Goal: Find specific page/section: Find specific page/section

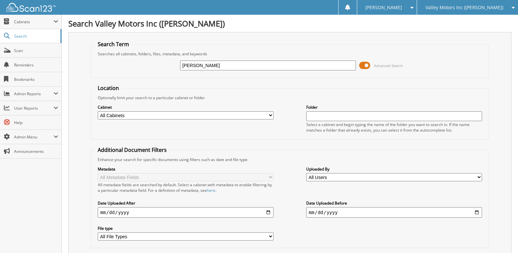
type input "[PERSON_NAME]"
drag, startPoint x: 227, startPoint y: 62, endPoint x: 73, endPoint y: 80, distance: 154.9
click at [74, 79] on div "Search Term Searches all cabinets, folders, files, metadata, and keywords JANE …" at bounding box center [289, 154] width 443 height 245
type input "DUBOIS"
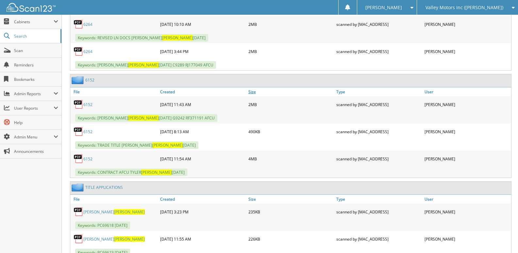
scroll to position [1111, 0]
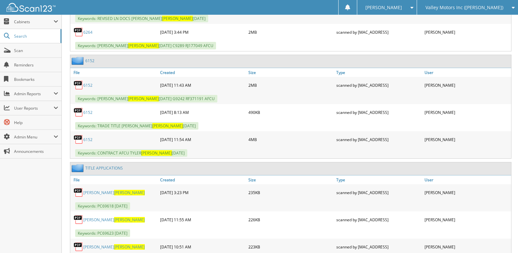
click at [89, 85] on link "6152" at bounding box center [87, 85] width 9 height 6
click at [88, 138] on link "6152" at bounding box center [87, 140] width 9 height 6
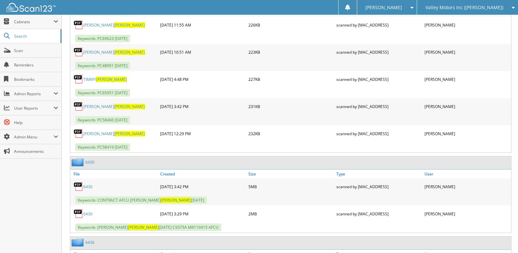
scroll to position [1339, 0]
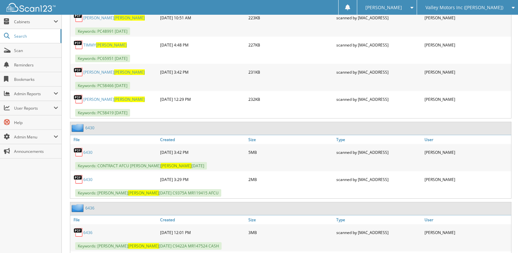
click at [88, 152] on link "6430" at bounding box center [87, 152] width 9 height 6
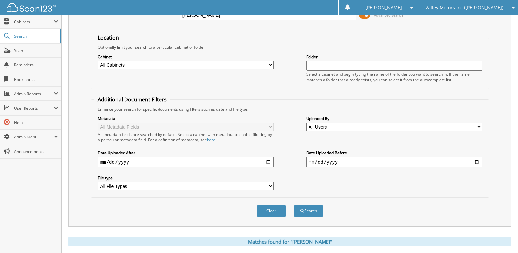
scroll to position [0, 0]
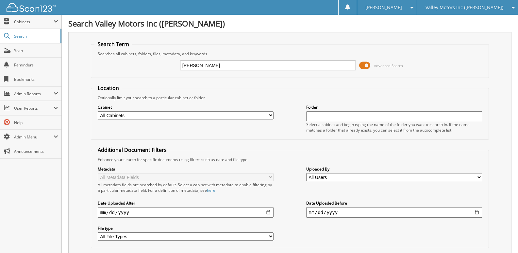
drag, startPoint x: 84, startPoint y: 63, endPoint x: 69, endPoint y: 69, distance: 15.7
click at [69, 69] on div "Search Term Searches all cabinets, folders, files, metadata, and keywords DUBOI…" at bounding box center [289, 154] width 443 height 245
type input "HEATHER PELLETIER"
drag, startPoint x: 236, startPoint y: 65, endPoint x: 116, endPoint y: 53, distance: 120.5
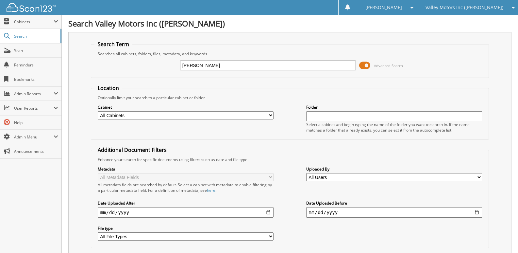
click at [118, 53] on fieldset "Search Term Searches all cabinets, folders, files, metadata, and keywords HEATH…" at bounding box center [290, 59] width 398 height 37
type input "JOHN PELLETIER"
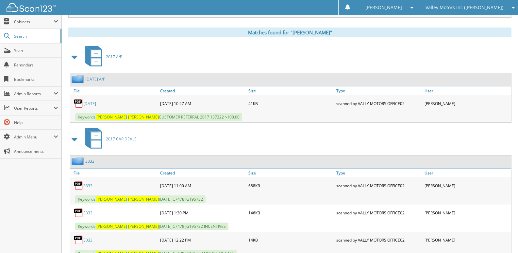
scroll to position [359, 0]
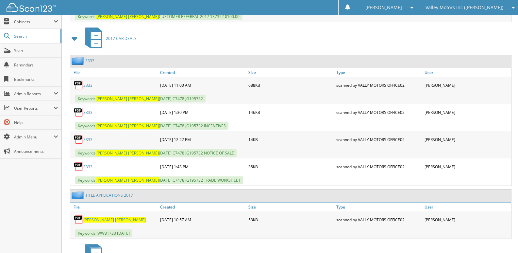
click at [90, 84] on link "3333" at bounding box center [87, 85] width 9 height 6
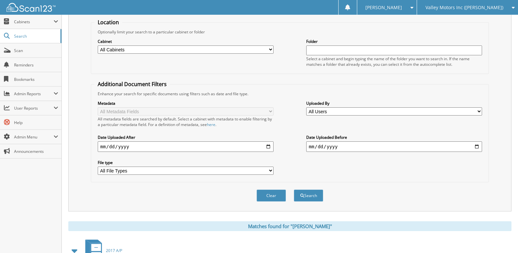
scroll to position [0, 0]
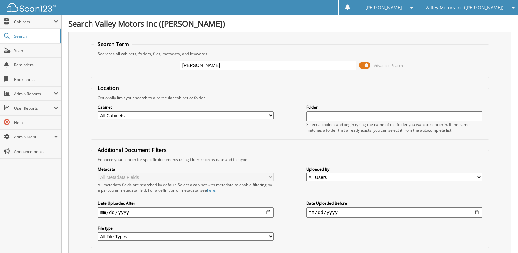
drag, startPoint x: 226, startPoint y: 65, endPoint x: 118, endPoint y: 63, distance: 108.5
click at [118, 63] on div "JOHN PELLETIER Advanced Search" at bounding box center [289, 66] width 391 height 18
type input "angela coulombe"
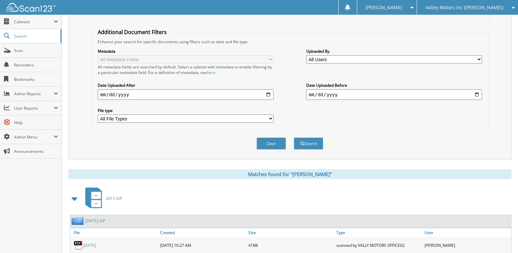
scroll to position [131, 0]
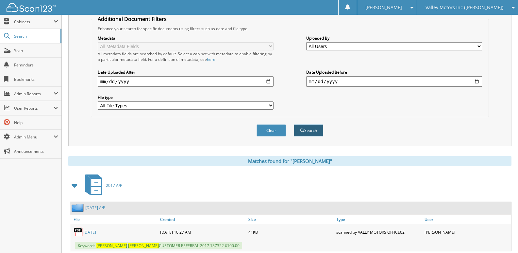
click at [305, 130] on button "Search" at bounding box center [308, 130] width 29 height 12
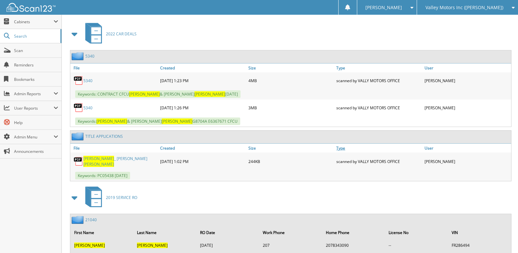
scroll to position [294, 0]
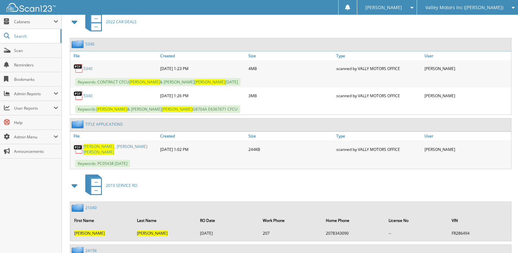
click at [84, 94] on link "5340" at bounding box center [87, 96] width 9 height 6
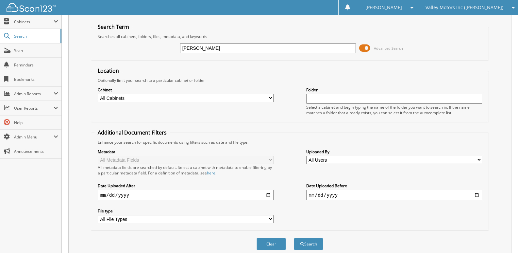
scroll to position [0, 0]
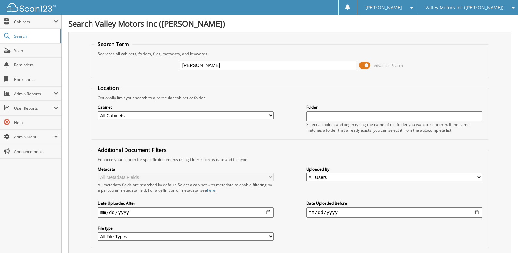
click at [476, 6] on span "Valley Motors Inc ([PERSON_NAME])" at bounding box center [464, 8] width 78 height 4
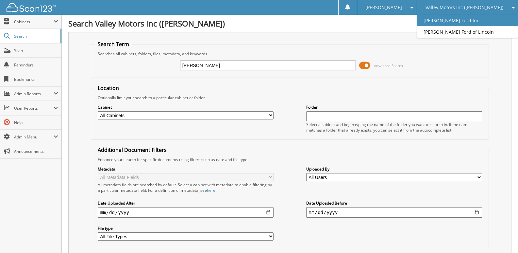
click at [463, 22] on link "[PERSON_NAME] Ford Inc" at bounding box center [467, 20] width 101 height 11
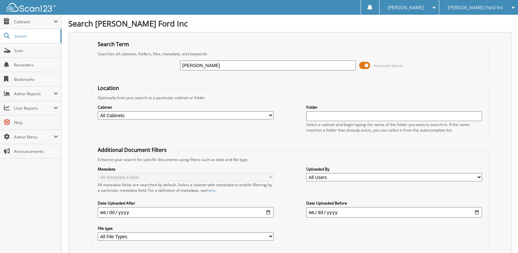
type input "MEGAN PLOURDE"
click at [189, 65] on input "[PERSON_NAME]" at bounding box center [268, 65] width 176 height 10
type input "[PERSON_NAME]"
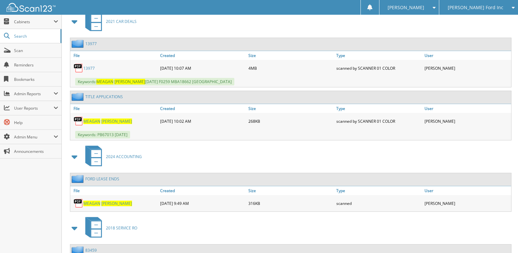
scroll to position [621, 0]
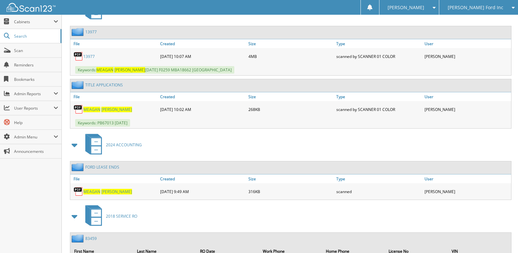
click at [93, 32] on link "13977" at bounding box center [90, 32] width 11 height 6
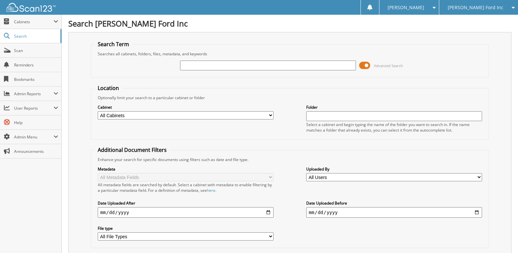
click at [213, 65] on input "text" at bounding box center [268, 65] width 176 height 10
type input "[PERSON_NAME]"
drag, startPoint x: 227, startPoint y: 67, endPoint x: 54, endPoint y: 56, distance: 173.8
click at [54, 56] on body "[PERSON_NAME] Settings Logout [PERSON_NAME] Ford Inc [PERSON_NAME] Ford of Linc…" at bounding box center [259, 159] width 518 height 319
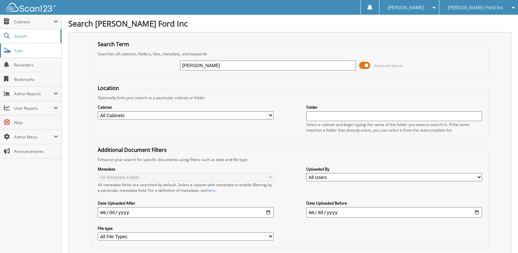
type input "[PERSON_NAME]"
drag, startPoint x: 225, startPoint y: 66, endPoint x: 168, endPoint y: 64, distance: 56.6
click at [168, 64] on div "[PERSON_NAME] Advanced Search" at bounding box center [289, 66] width 391 height 18
type input "[PERSON_NAME]"
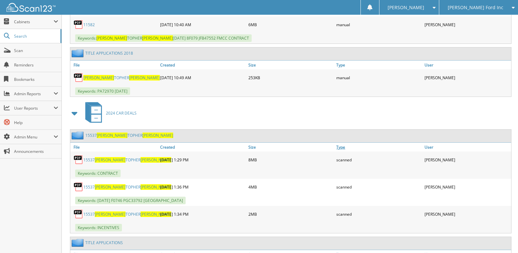
scroll to position [425, 0]
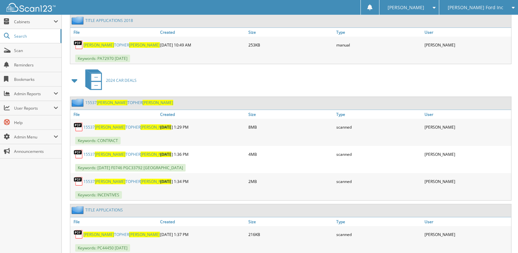
click at [113, 127] on link "15537 [PERSON_NAME] TOPHER [PERSON_NAME]" at bounding box center [127, 127] width 88 height 6
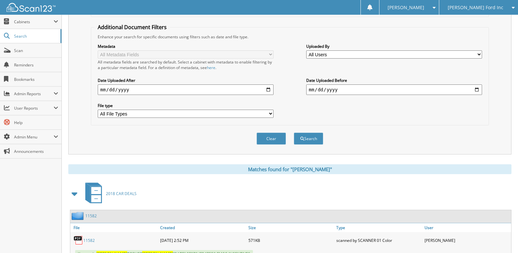
scroll to position [0, 0]
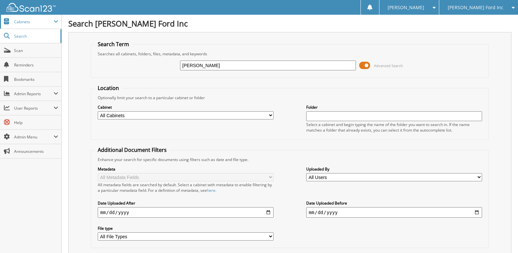
click at [25, 24] on span "Cabinets" at bounding box center [34, 22] width 40 height 6
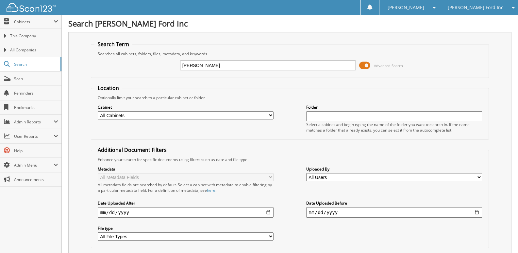
drag, startPoint x: 29, startPoint y: 36, endPoint x: 153, endPoint y: 61, distance: 126.7
click at [29, 36] on span "This Company" at bounding box center [34, 36] width 48 height 6
